Goal: Task Accomplishment & Management: Manage account settings

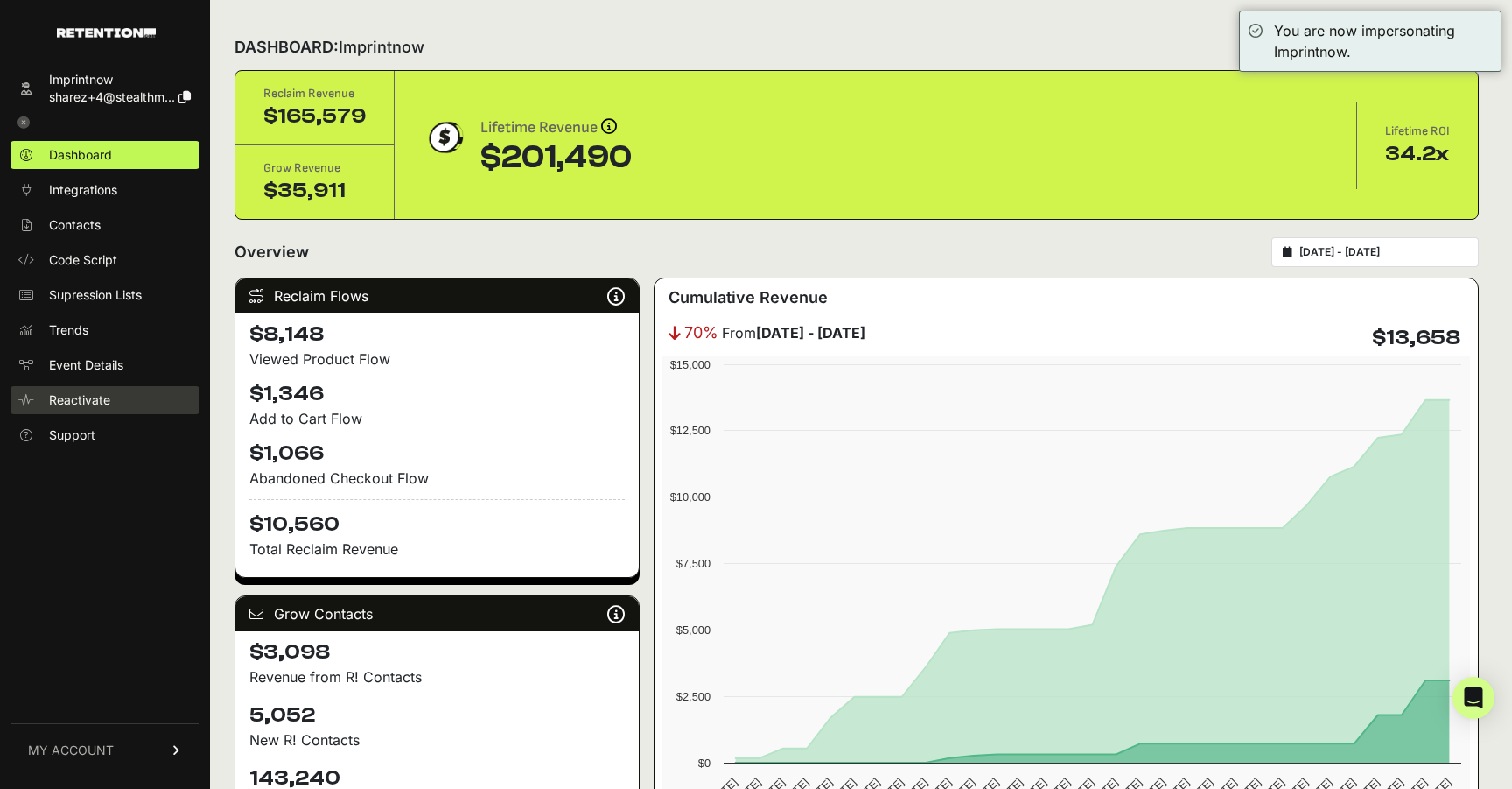
click at [99, 393] on span "Reactivate" at bounding box center [80, 400] width 62 height 18
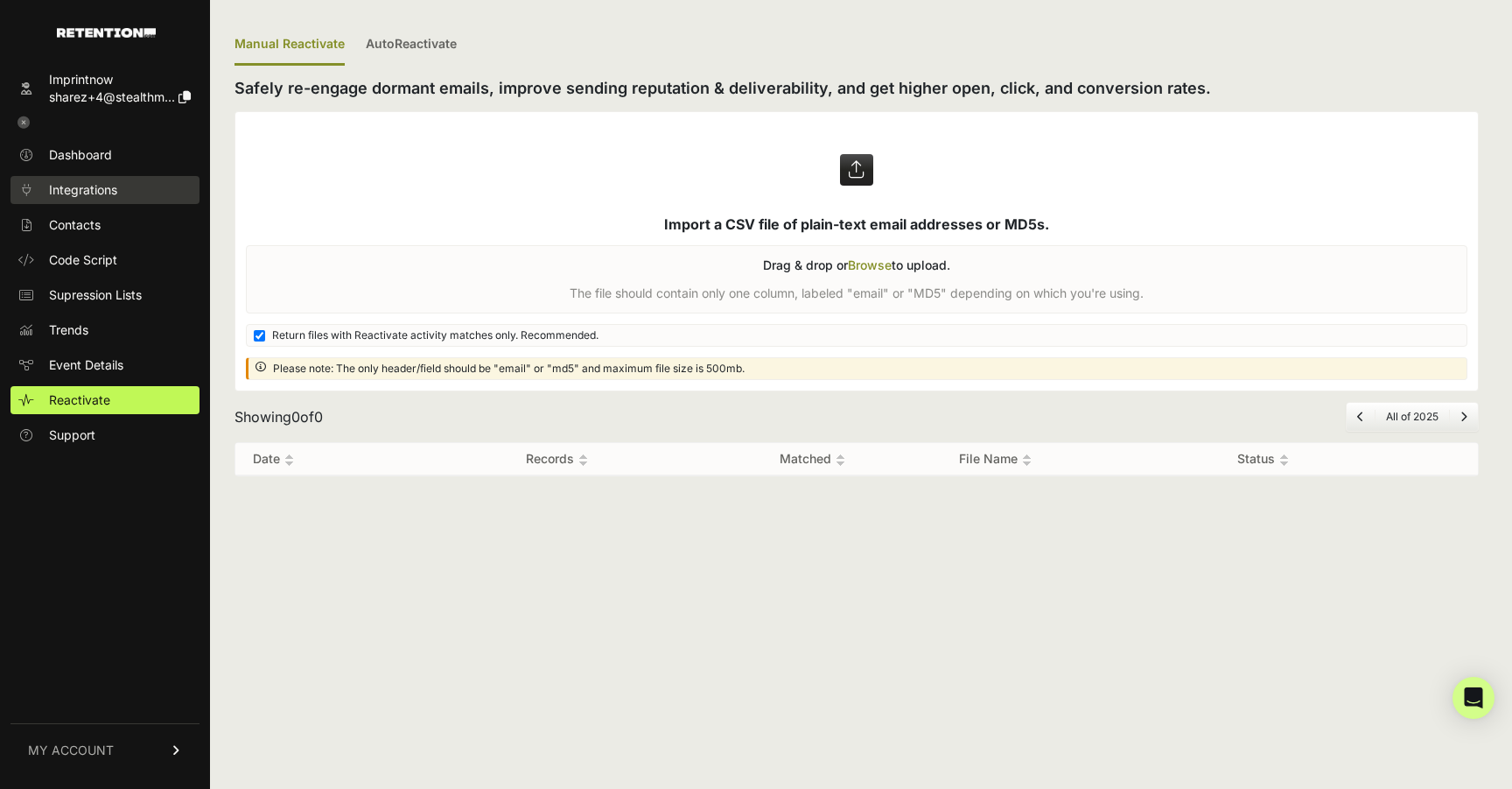
click at [150, 193] on link "Integrations" at bounding box center [105, 190] width 189 height 28
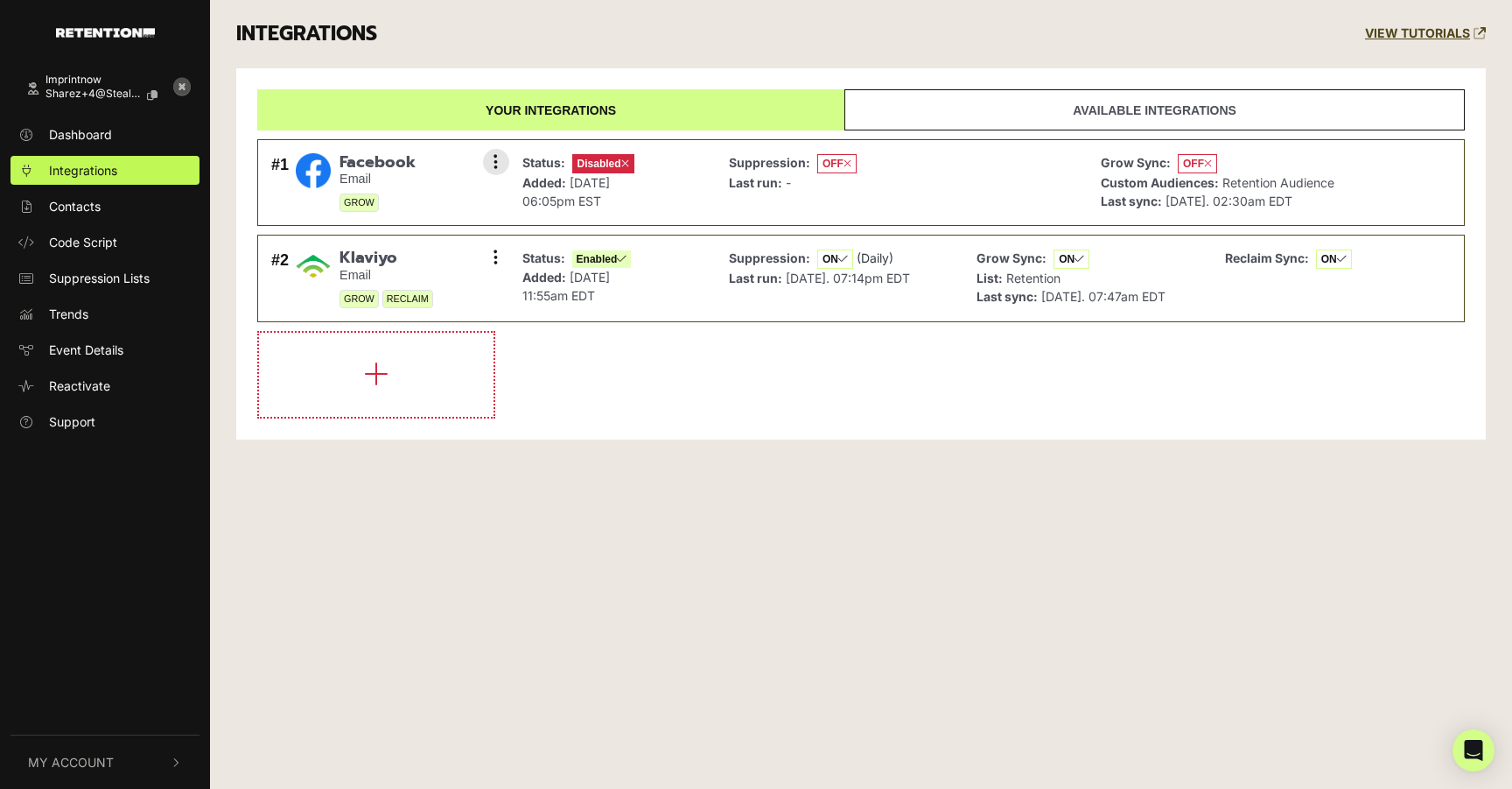
click at [403, 163] on span "Facebook" at bounding box center [378, 163] width 76 height 19
click at [323, 182] on img at bounding box center [313, 171] width 35 height 35
click at [487, 159] on button at bounding box center [496, 162] width 26 height 26
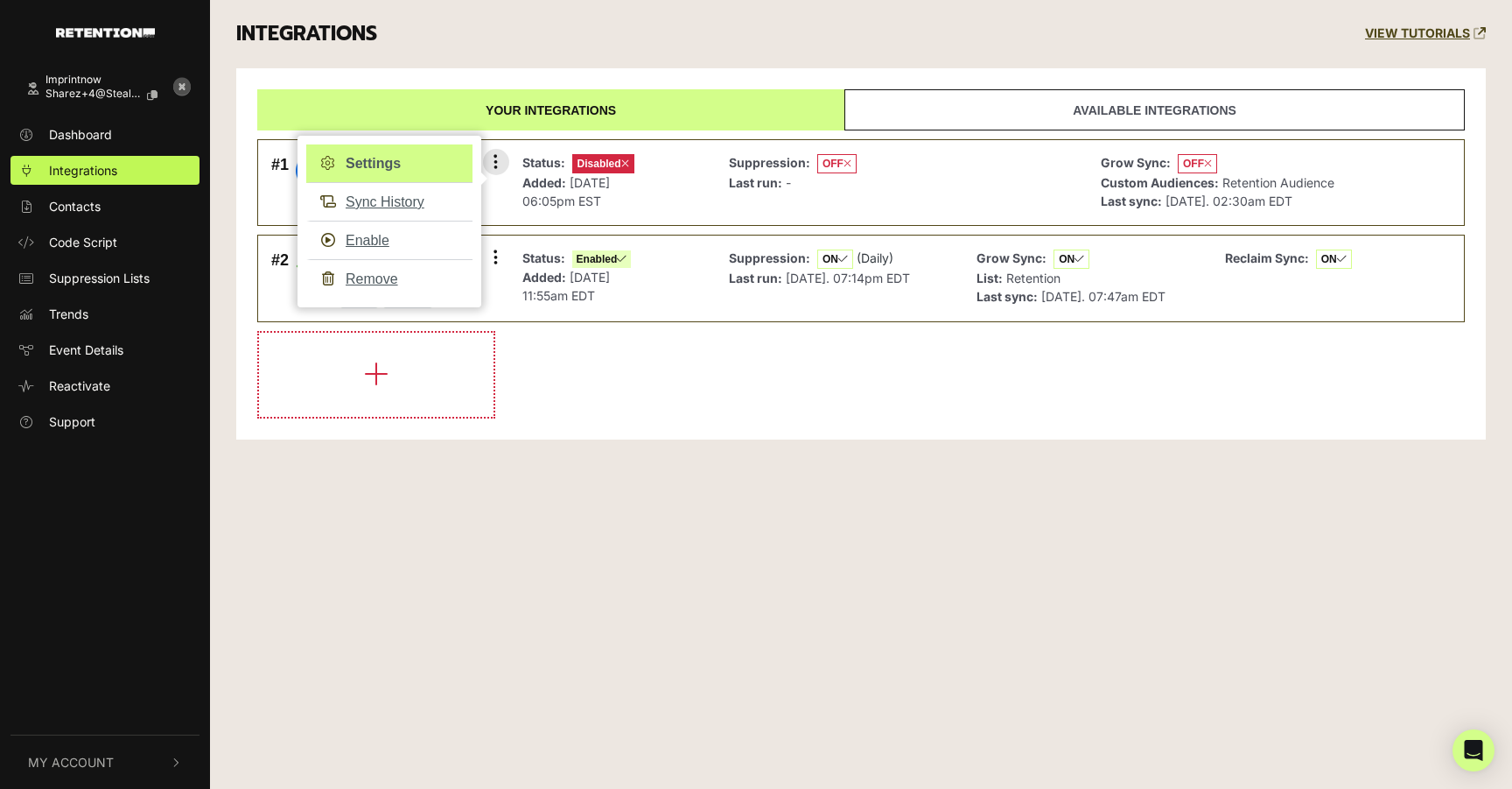
click at [435, 166] on link "Settings" at bounding box center [389, 164] width 166 height 39
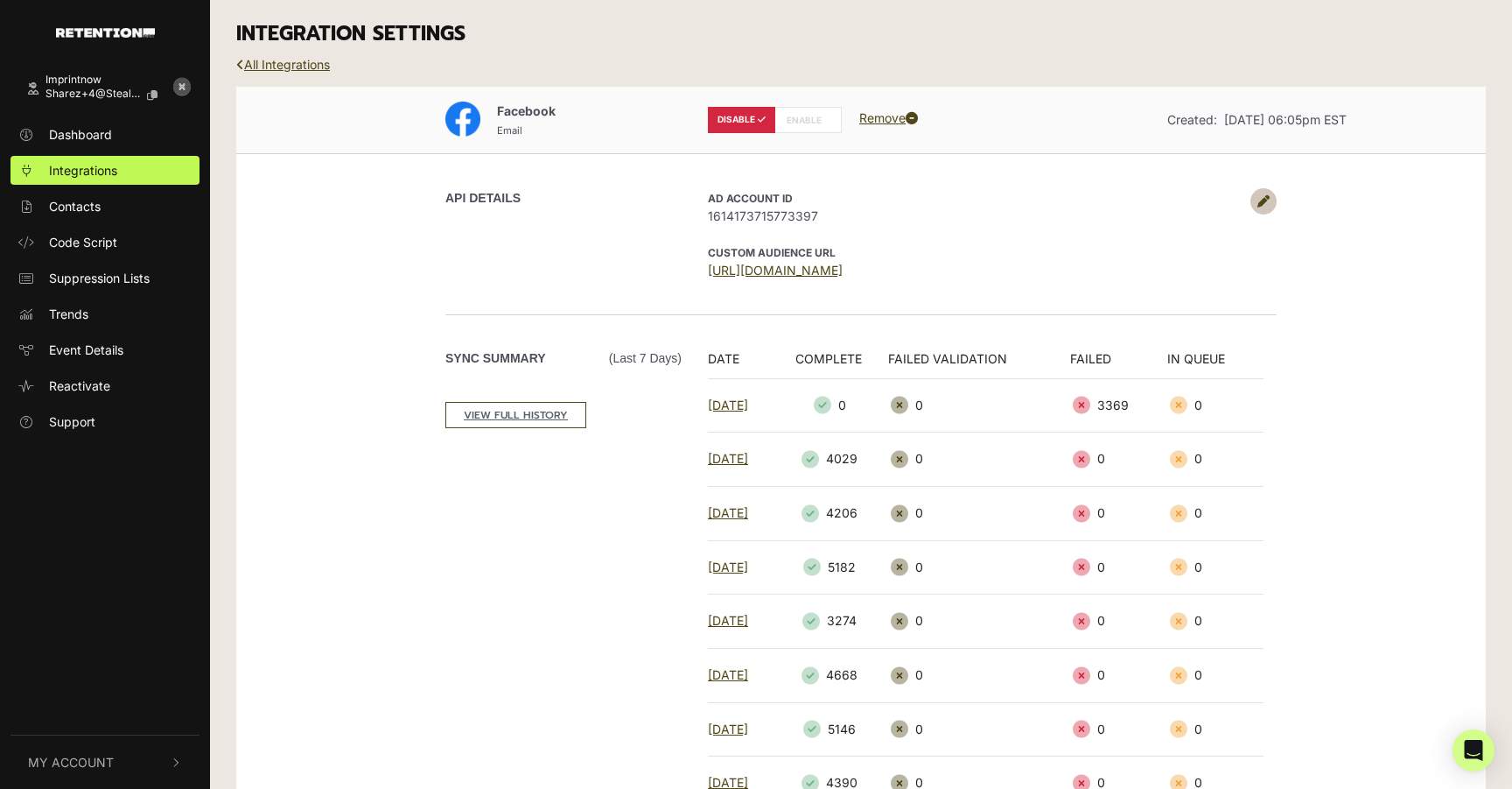
click at [1260, 205] on icon at bounding box center [1264, 202] width 12 height 12
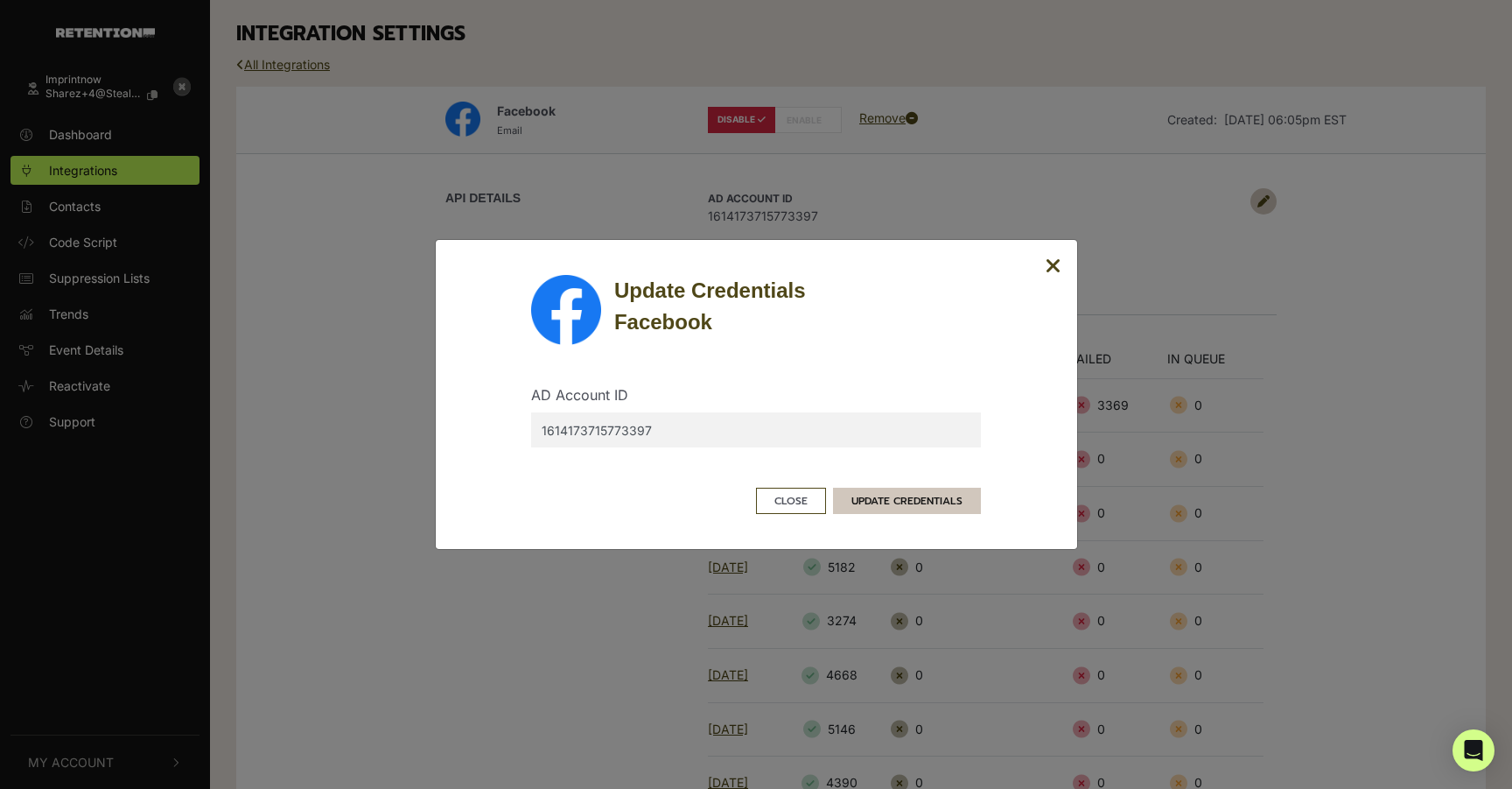
click at [922, 499] on button "UPDATE CREDENTIALS" at bounding box center [907, 501] width 148 height 26
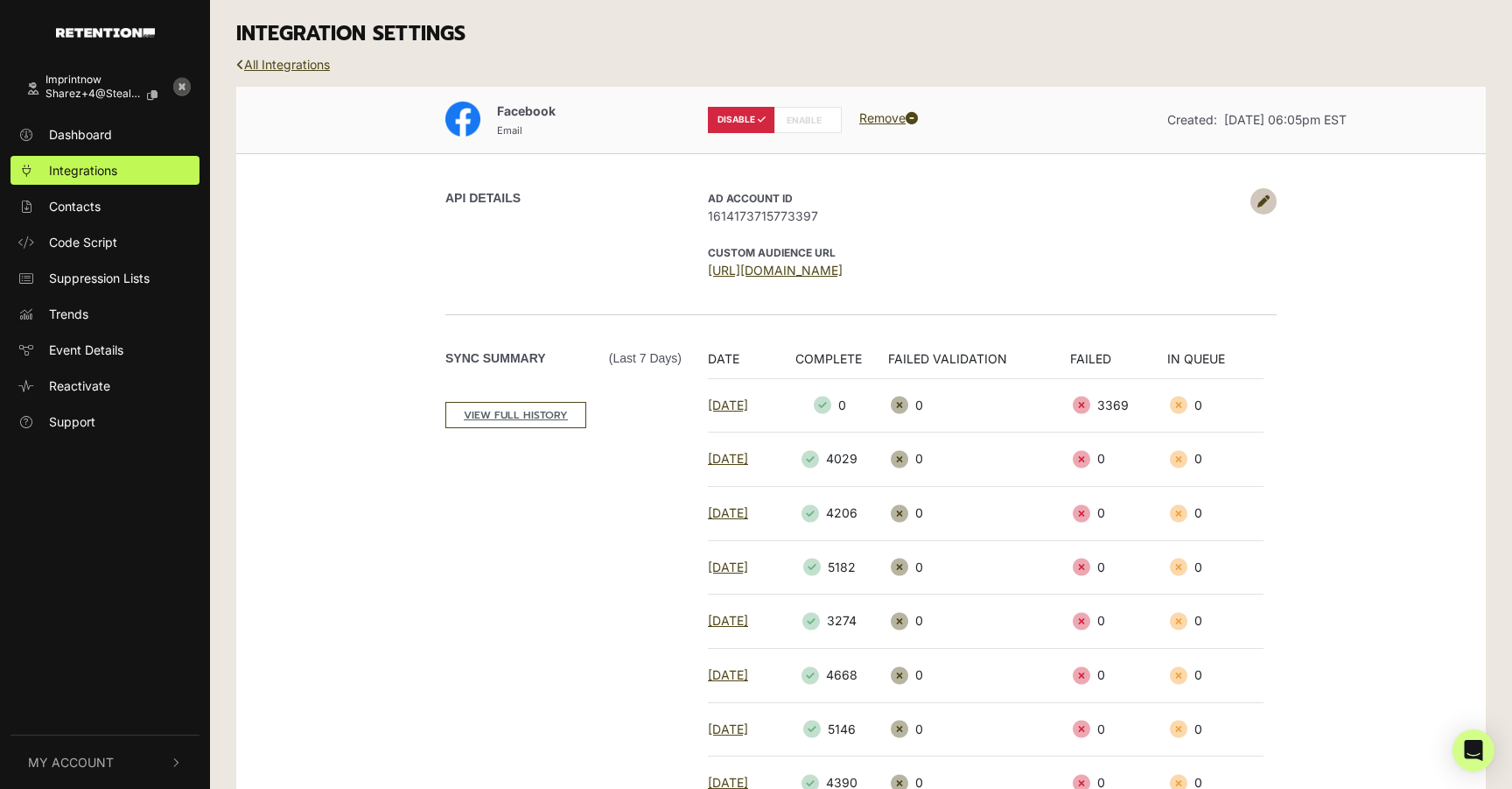
click at [804, 122] on label "ENABLE" at bounding box center [808, 120] width 68 height 26
radio input "false"
radio input "true"
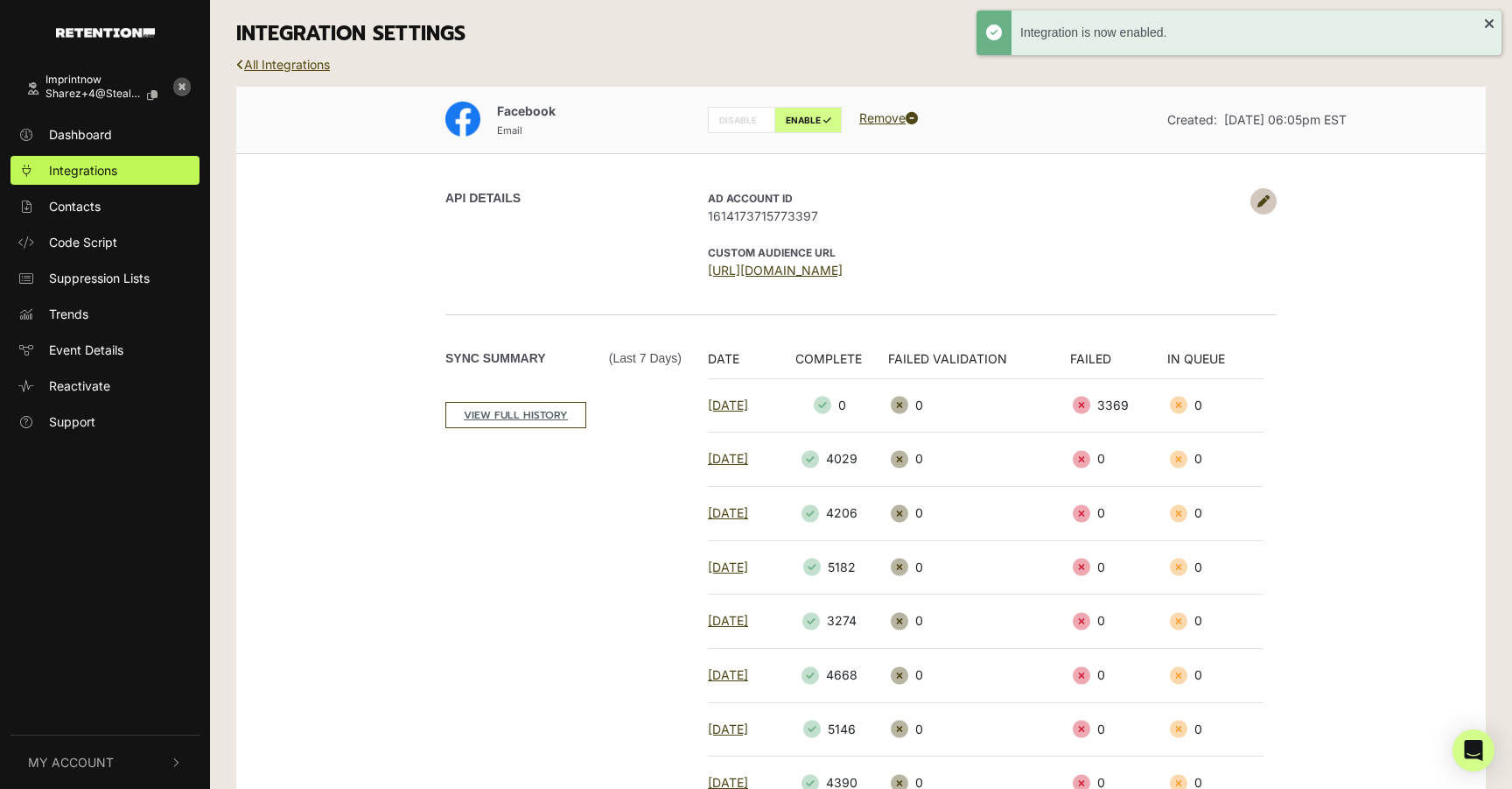
click at [298, 67] on link "All Integrations" at bounding box center [283, 64] width 93 height 15
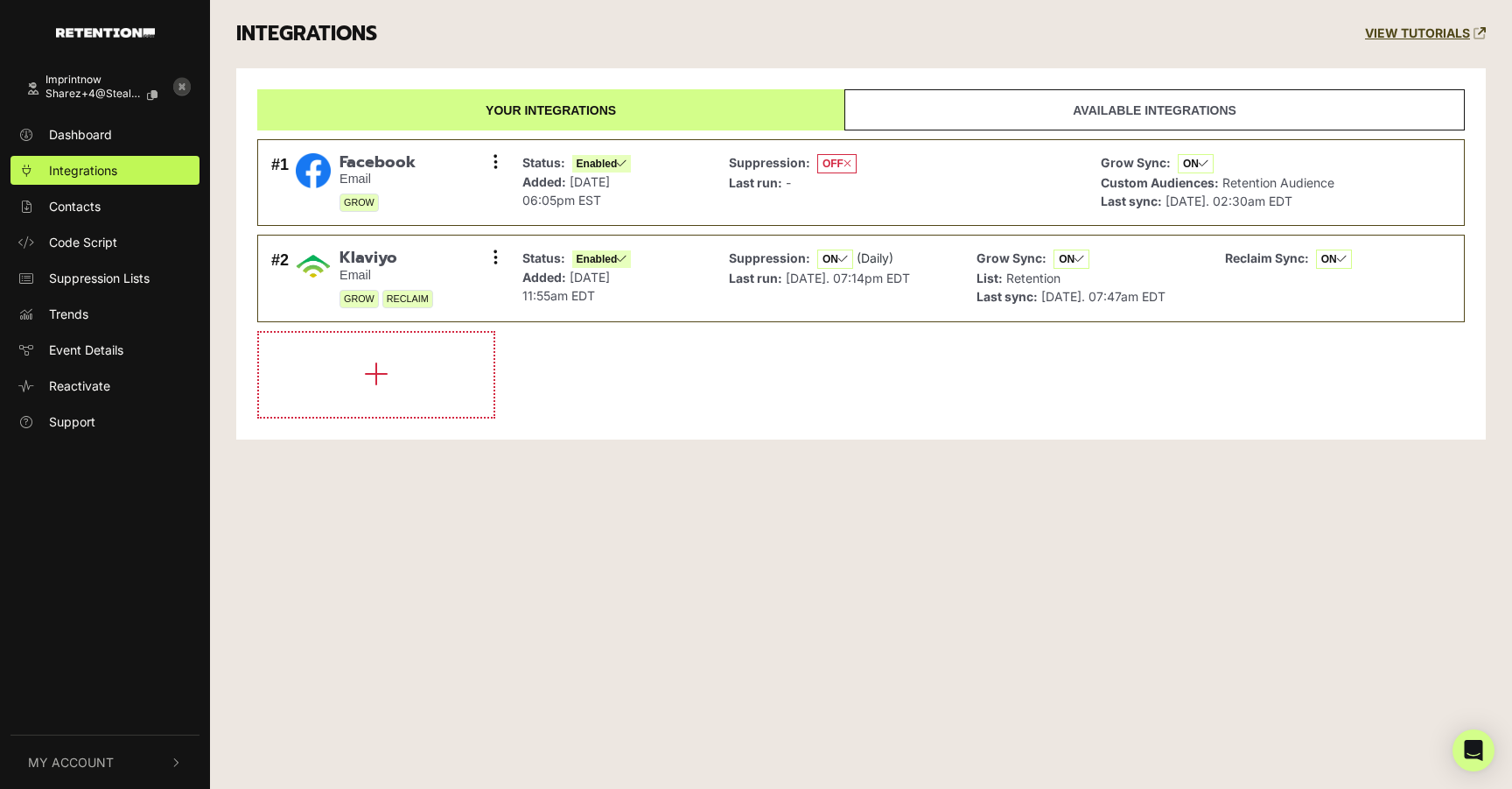
click at [188, 85] on icon at bounding box center [182, 86] width 18 height 18
